Goal: Check status: Check status

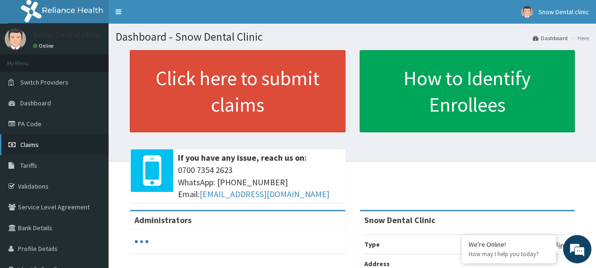
click at [39, 143] on link "Claims" at bounding box center [54, 144] width 109 height 21
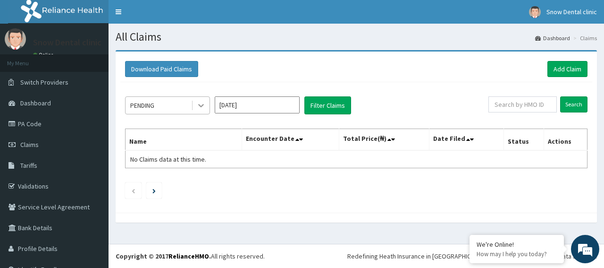
click at [201, 108] on icon at bounding box center [200, 105] width 9 height 9
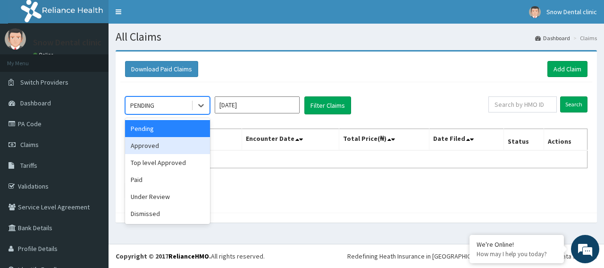
click at [169, 142] on div "Approved" at bounding box center [167, 145] width 85 height 17
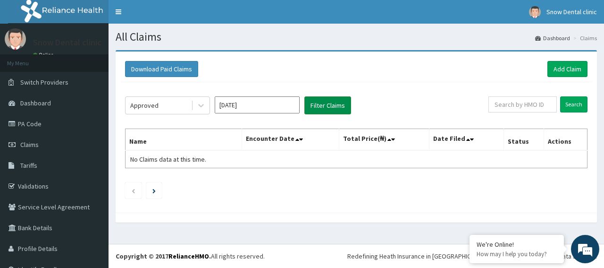
click at [320, 108] on button "Filter Claims" at bounding box center [327, 105] width 47 height 18
click at [321, 99] on button "Filter Claims" at bounding box center [327, 105] width 47 height 18
click at [320, 102] on button "Filter Claims" at bounding box center [327, 105] width 47 height 18
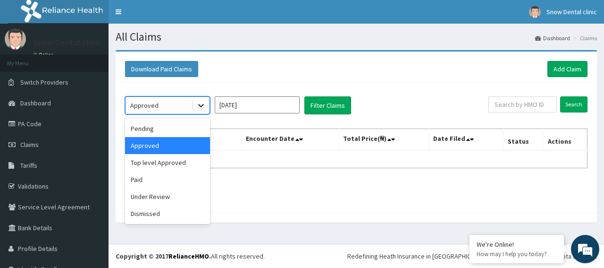
click at [202, 104] on icon at bounding box center [200, 105] width 9 height 9
click at [153, 183] on div "Paid" at bounding box center [167, 179] width 85 height 17
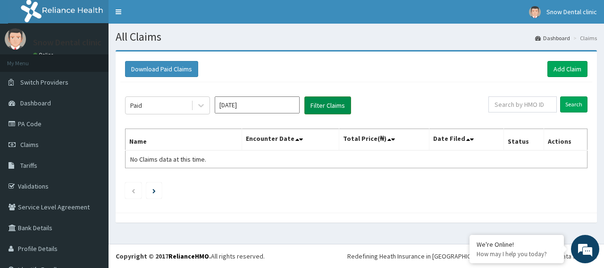
click at [342, 105] on button "Filter Claims" at bounding box center [327, 105] width 47 height 18
